Goal: Information Seeking & Learning: Learn about a topic

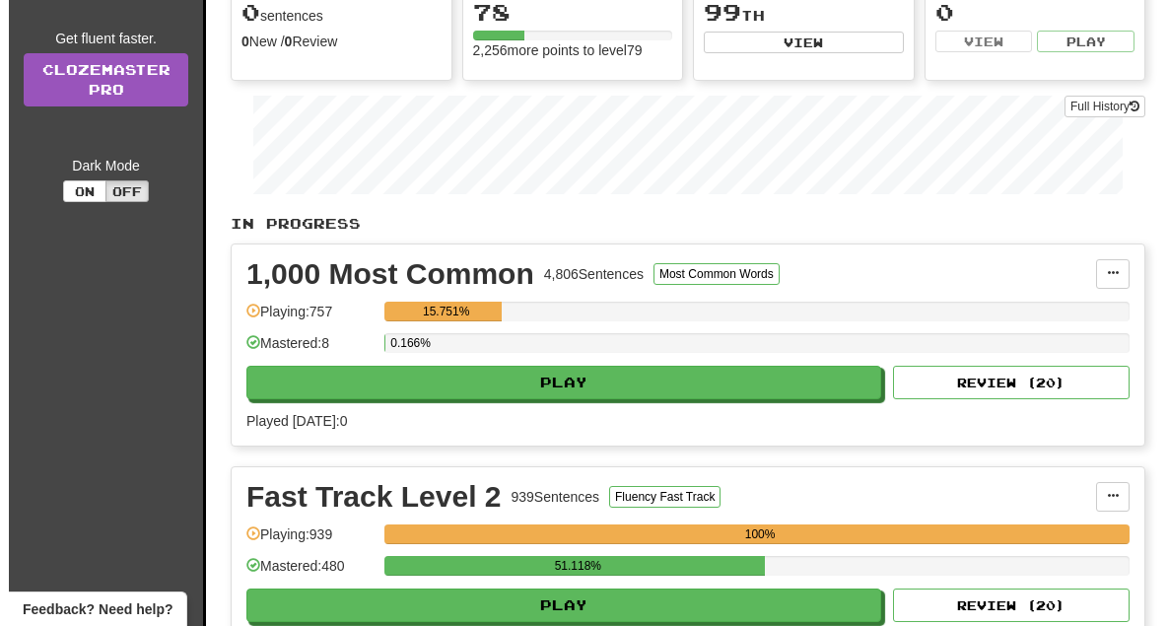
scroll to position [231, 0]
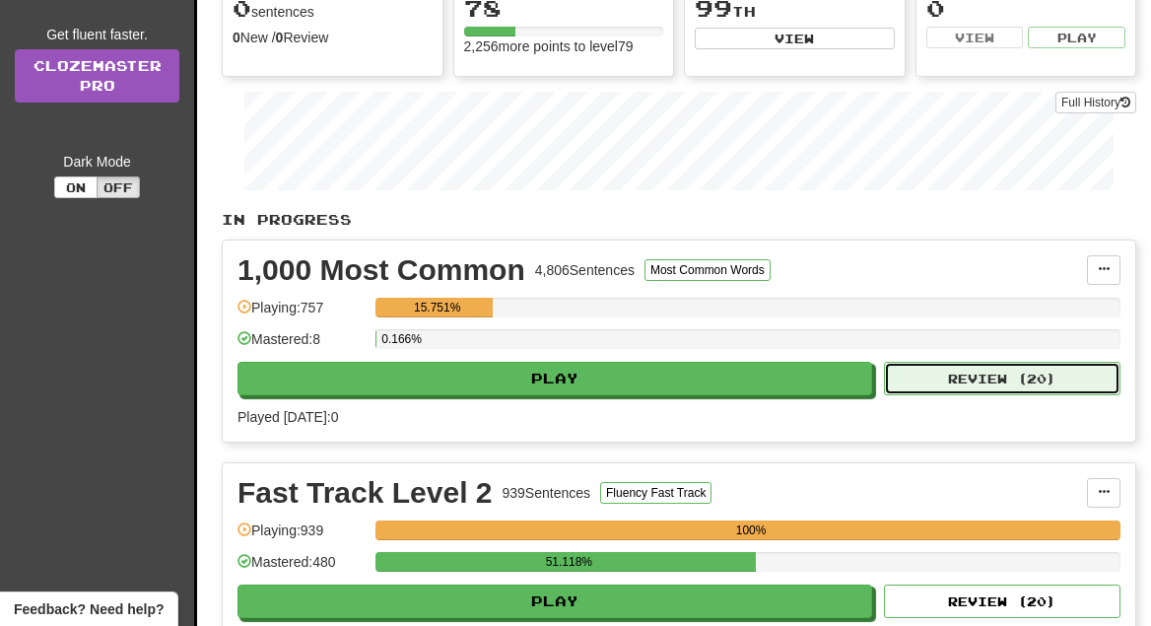
click at [979, 381] on button "Review ( 20 )" at bounding box center [1002, 379] width 237 height 34
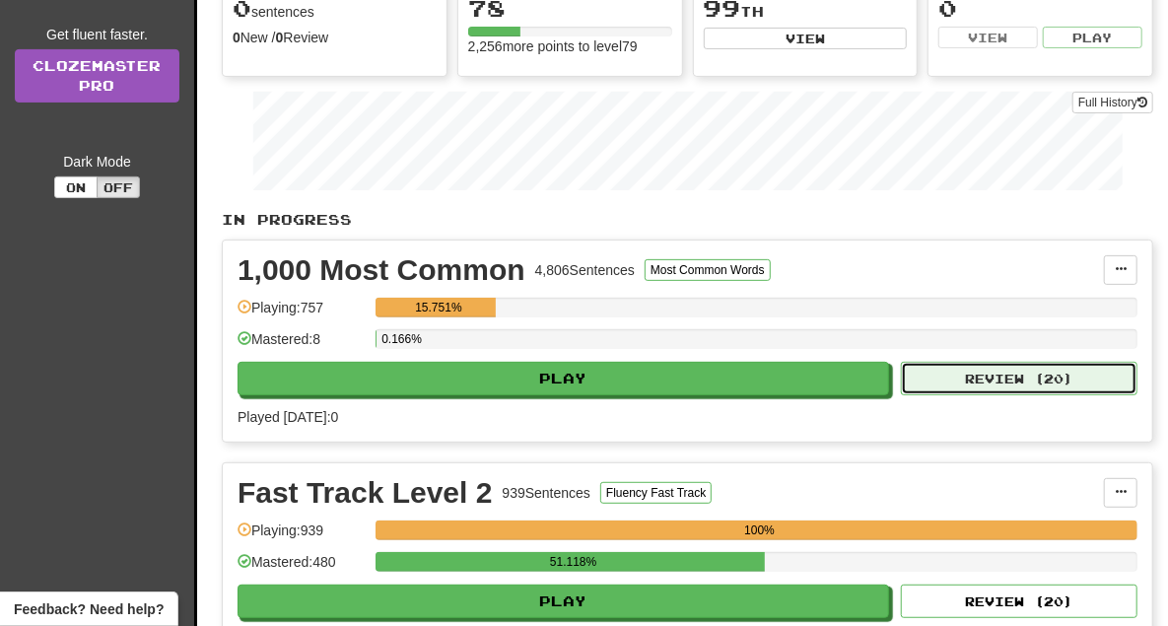
select select "**"
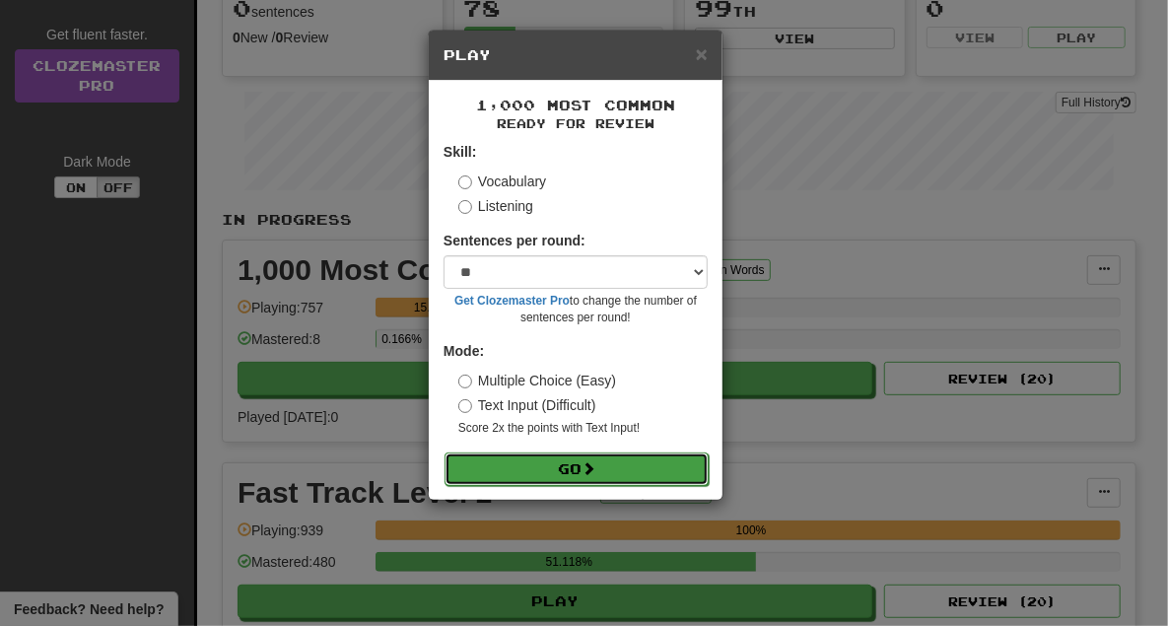
click at [571, 470] on button "Go" at bounding box center [576, 469] width 264 height 34
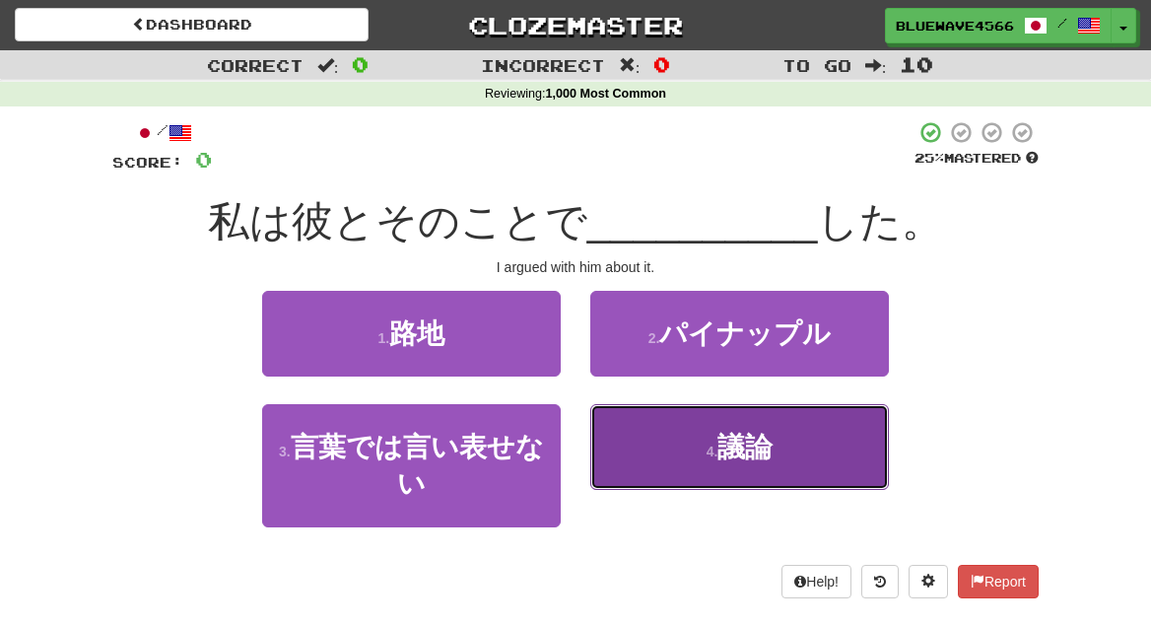
click at [691, 454] on button "4 . 議論" at bounding box center [739, 447] width 299 height 86
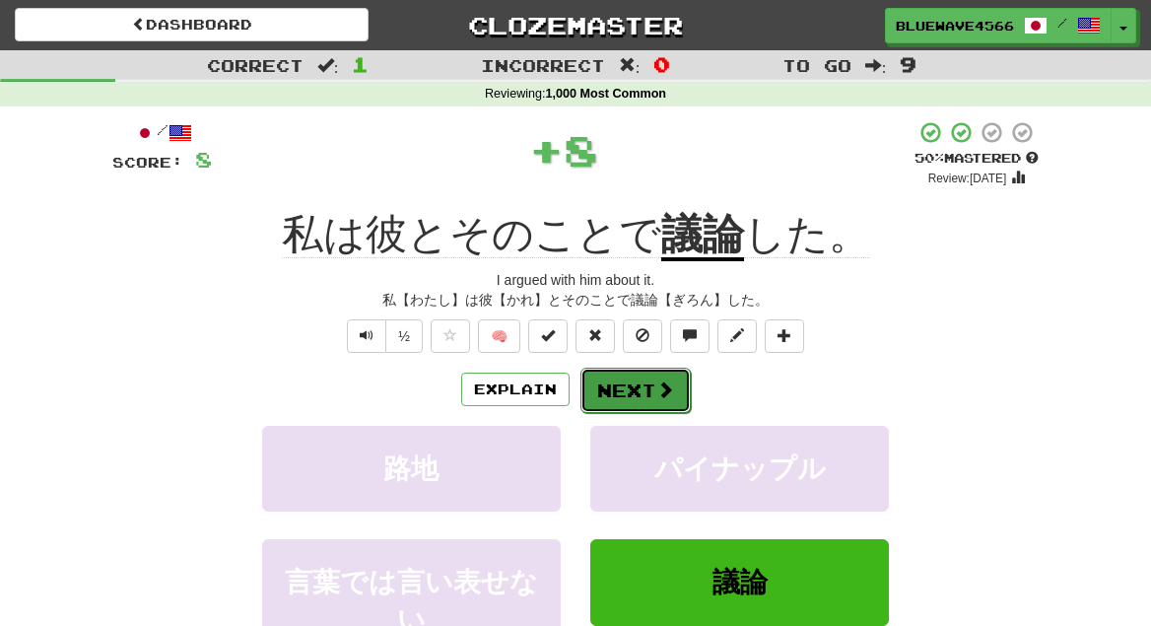
click at [654, 377] on button "Next" at bounding box center [635, 390] width 110 height 45
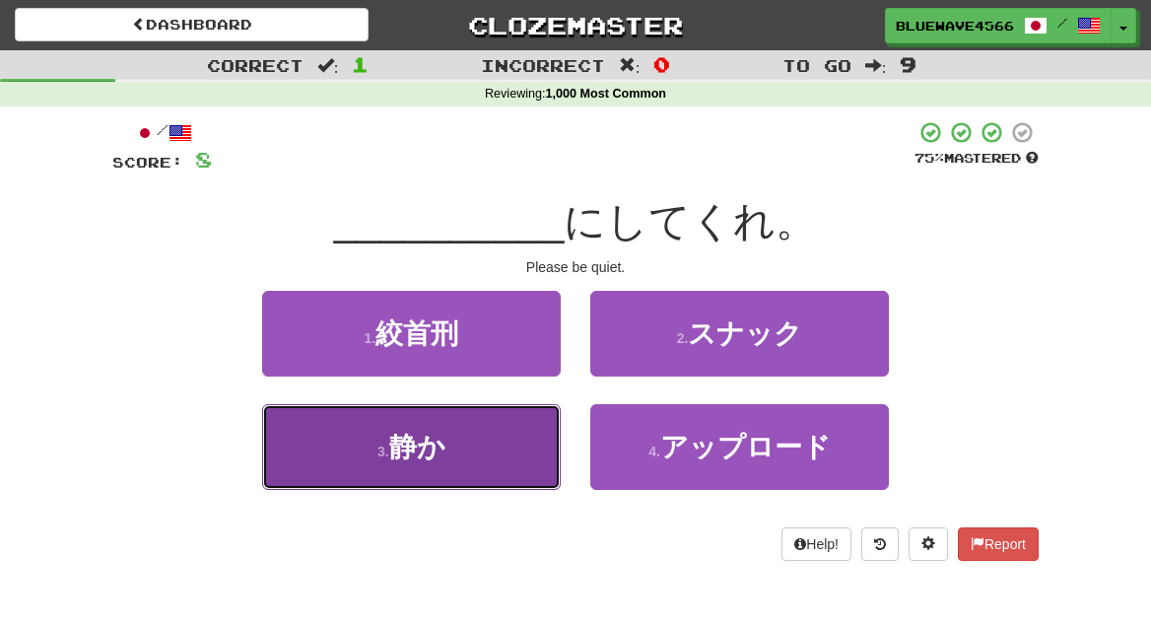
click at [403, 432] on span "静か" at bounding box center [417, 447] width 56 height 31
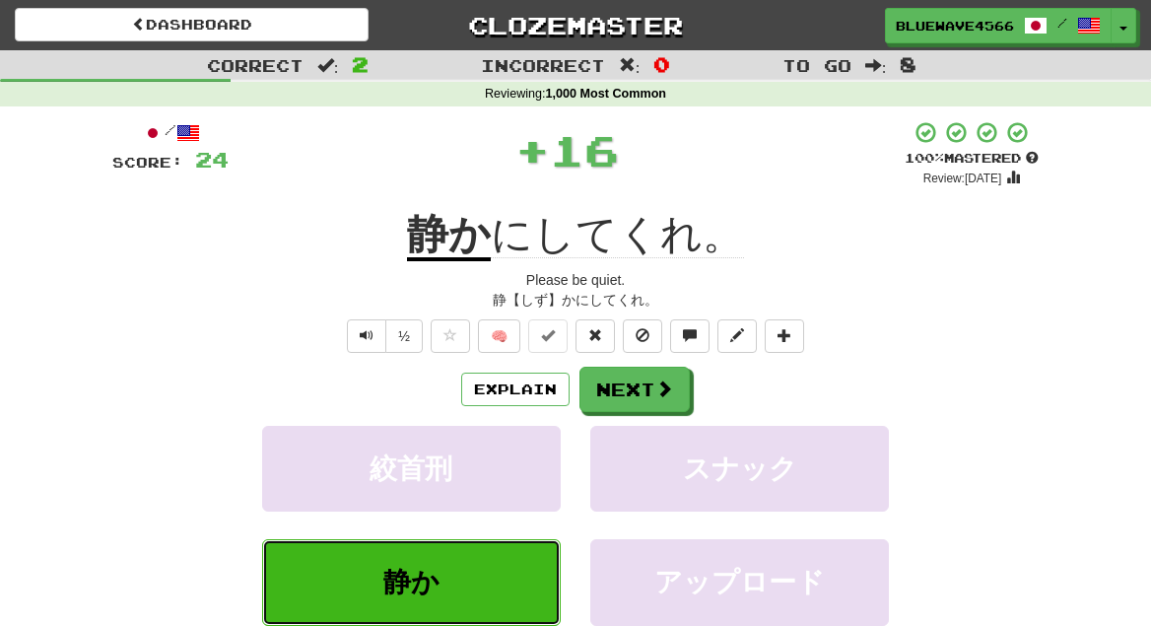
click at [189, 328] on div "½ 🧠" at bounding box center [575, 336] width 926 height 34
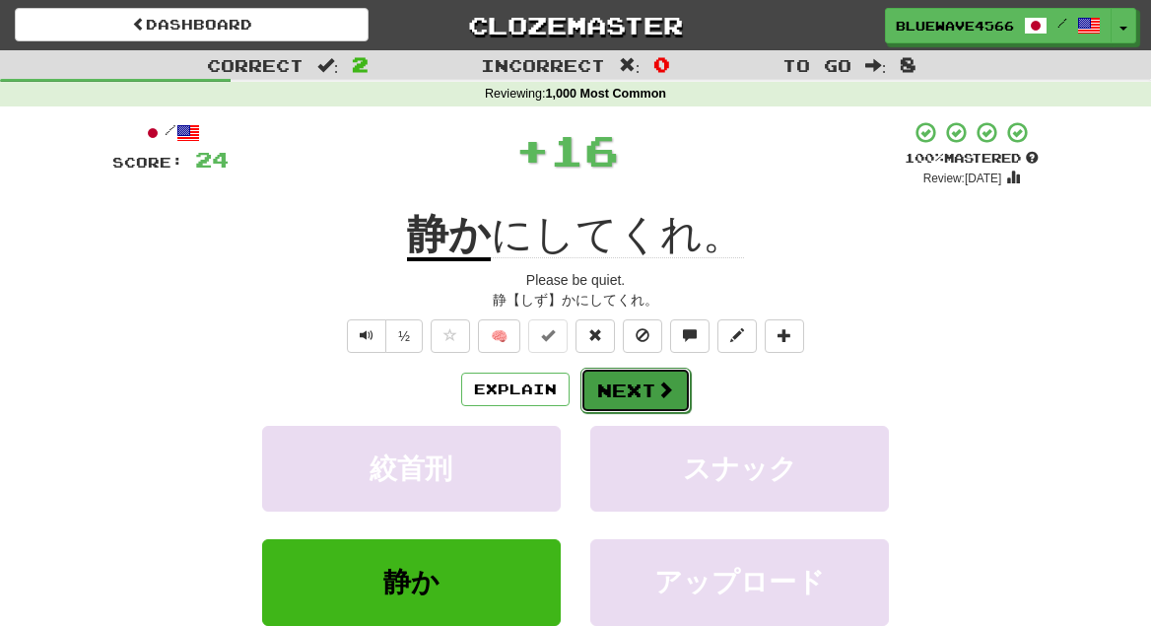
click at [628, 382] on button "Next" at bounding box center [635, 390] width 110 height 45
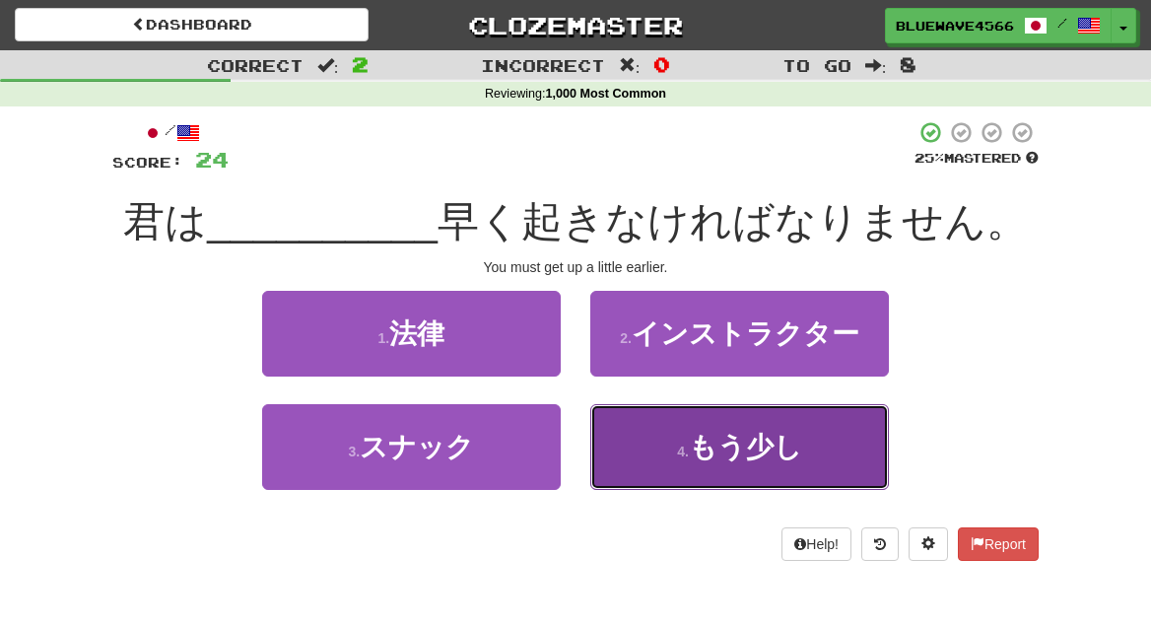
click at [666, 441] on button "4 . もう少し" at bounding box center [739, 447] width 299 height 86
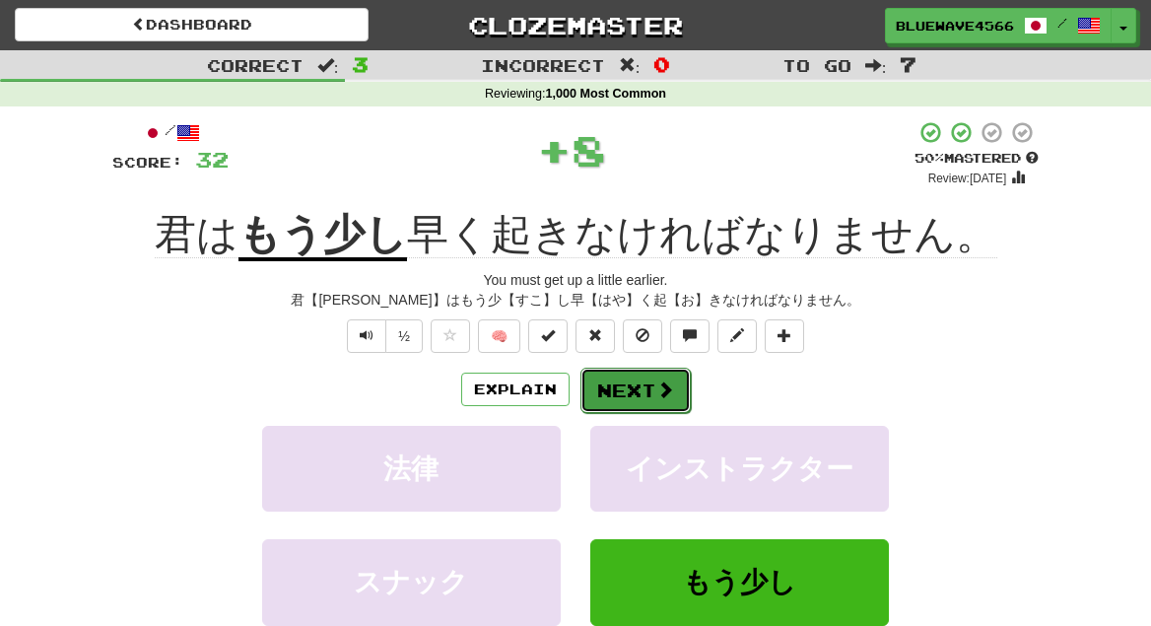
click at [640, 389] on button "Next" at bounding box center [635, 390] width 110 height 45
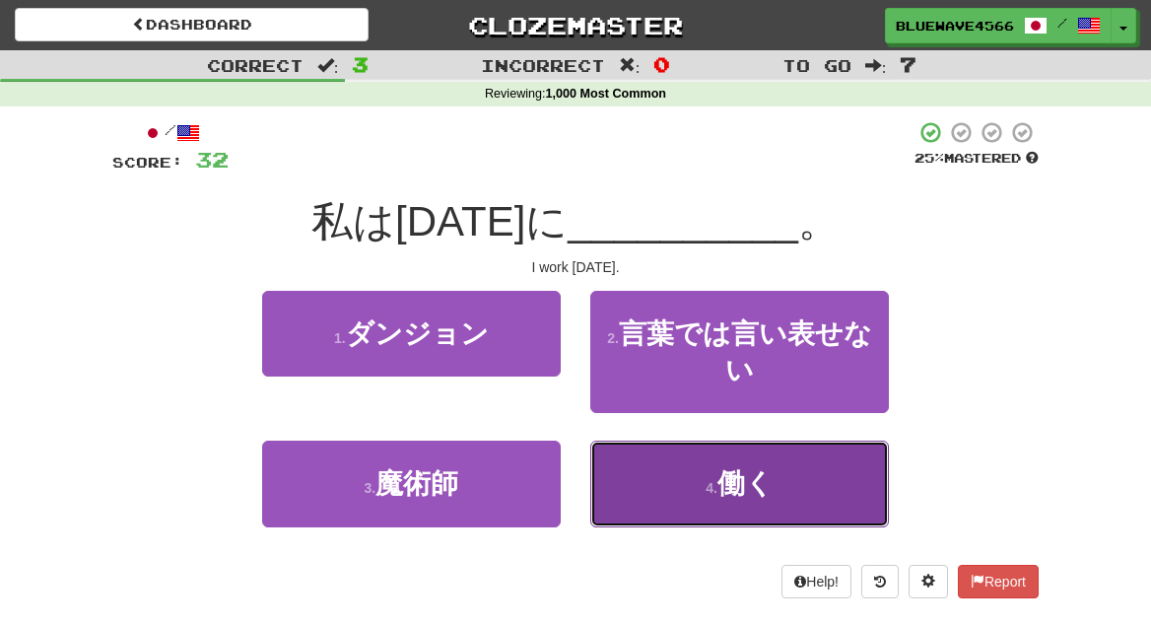
click at [711, 488] on small "4 ." at bounding box center [712, 488] width 12 height 16
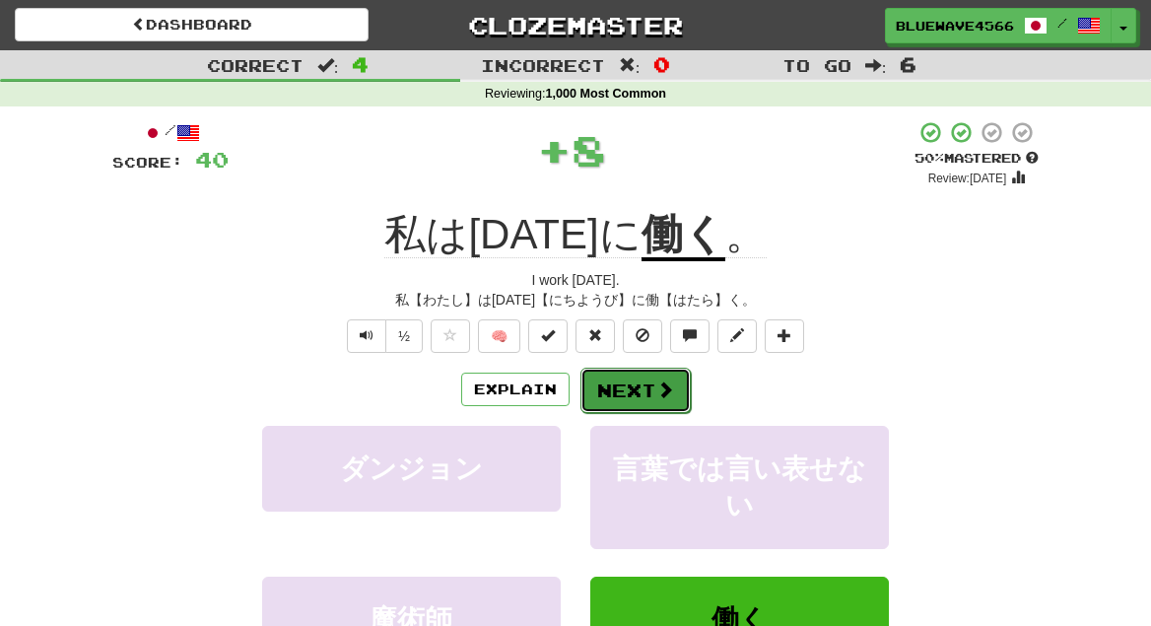
click at [598, 379] on button "Next" at bounding box center [635, 390] width 110 height 45
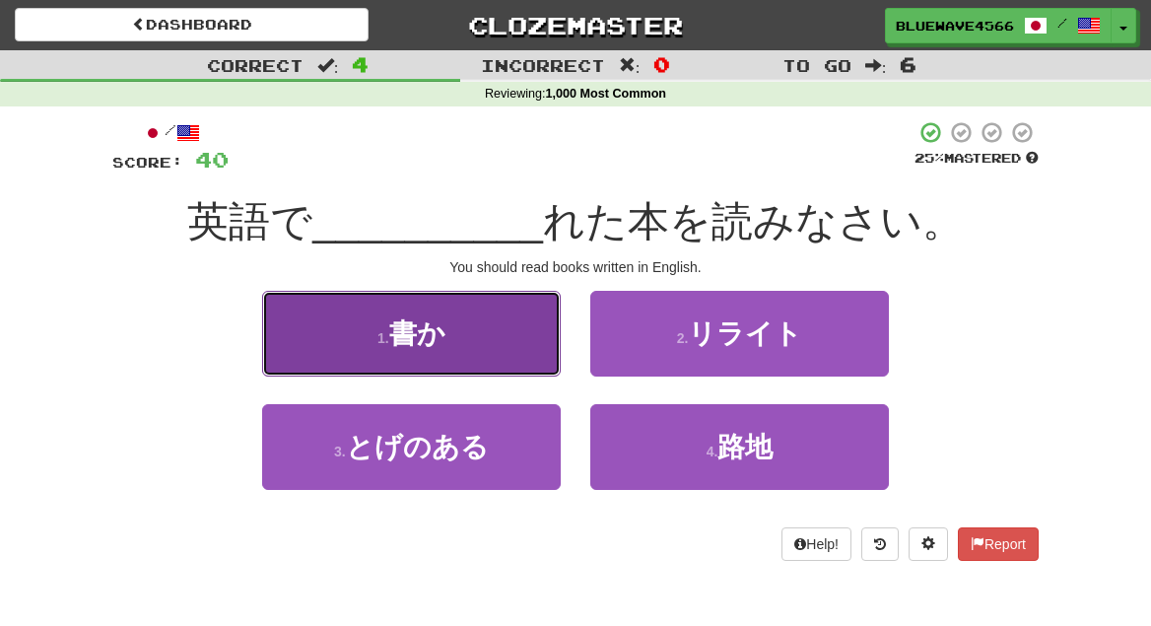
click at [423, 343] on span "書か" at bounding box center [417, 333] width 56 height 31
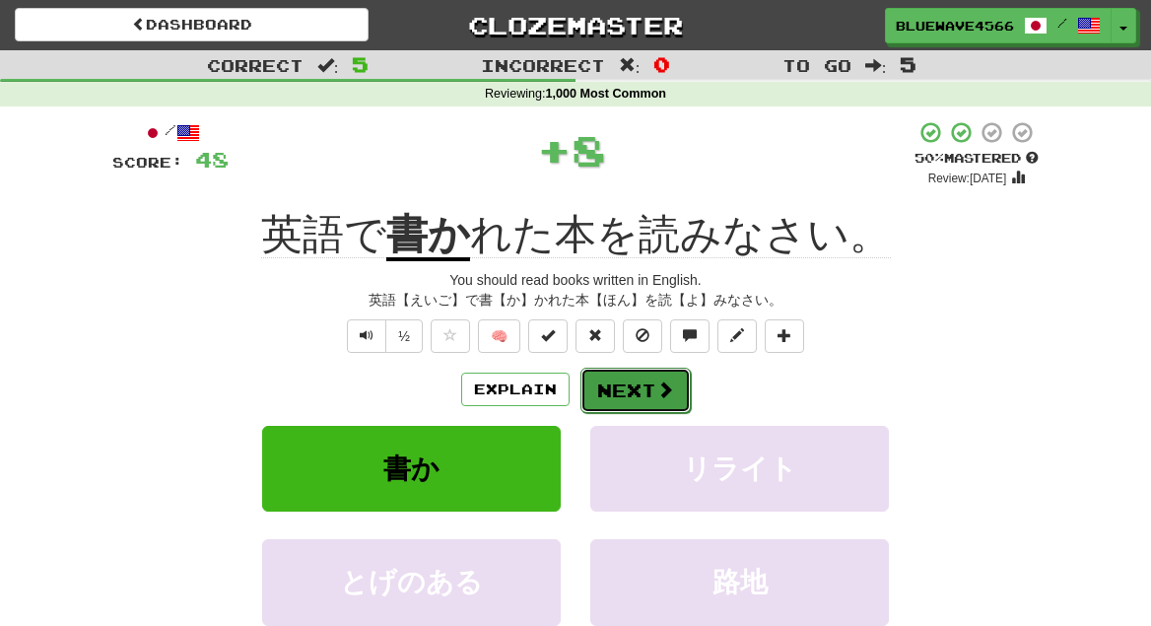
click at [652, 391] on button "Next" at bounding box center [635, 390] width 110 height 45
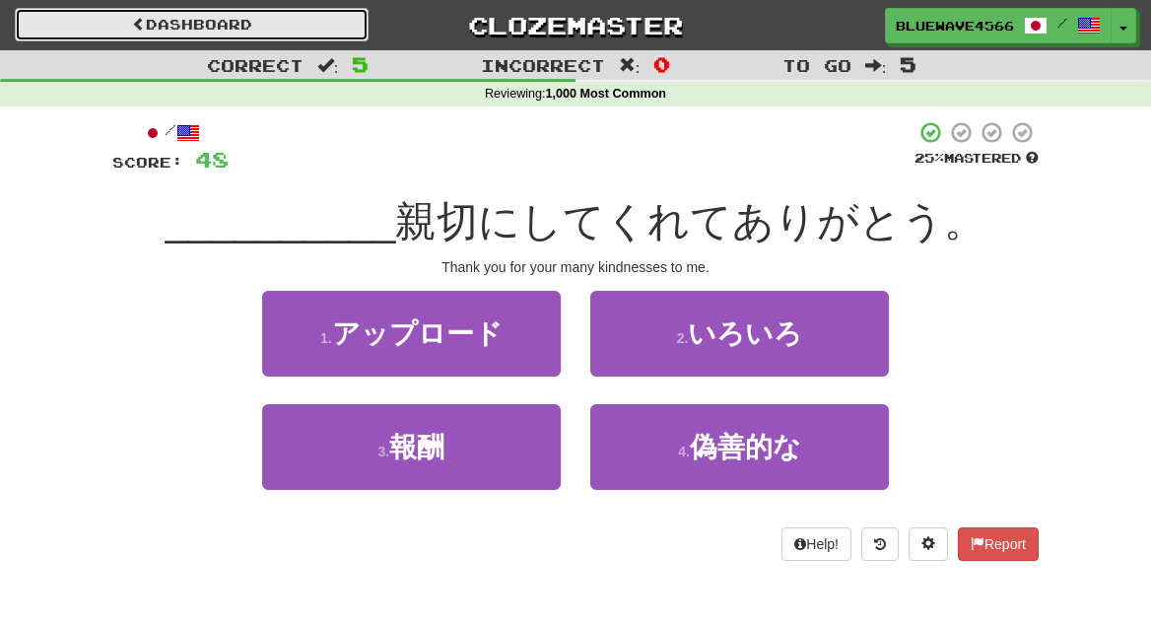
click at [168, 17] on link "Dashboard" at bounding box center [192, 25] width 354 height 34
